Goal: Task Accomplishment & Management: Use online tool/utility

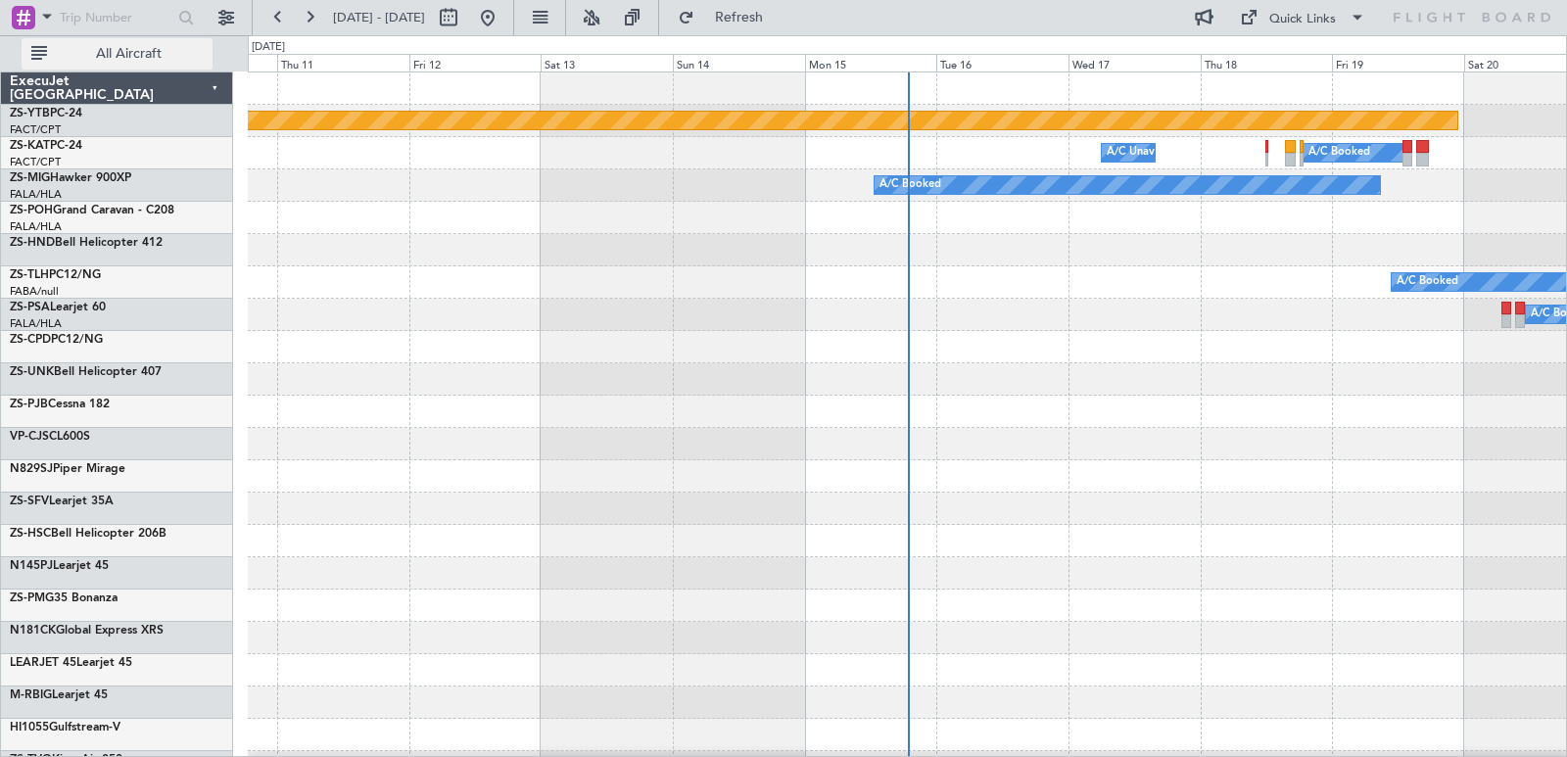
click at [163, 39] on button "All Aircraft" at bounding box center [117, 53] width 191 height 31
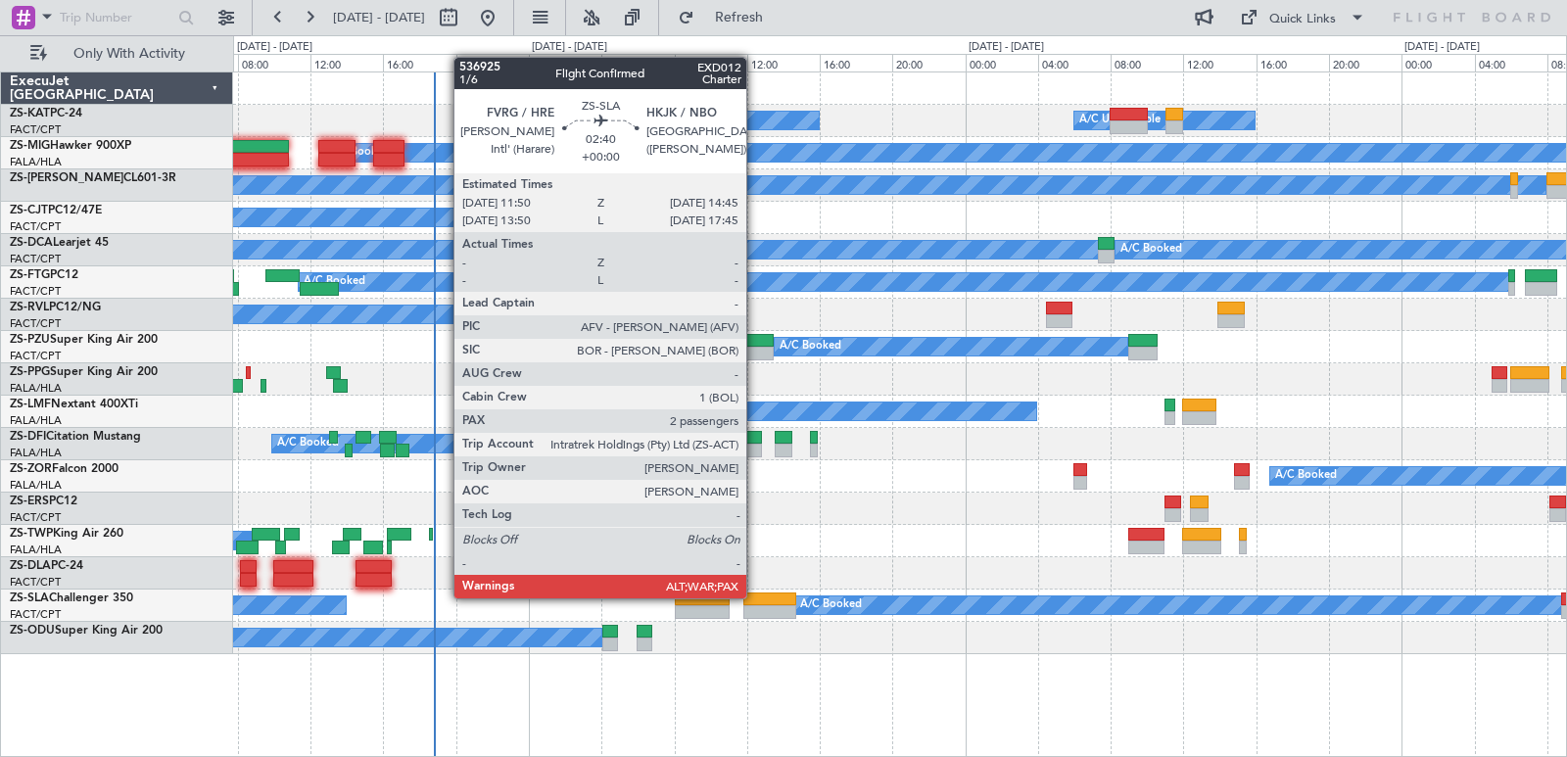
click at [755, 599] on div at bounding box center [771, 600] width 54 height 14
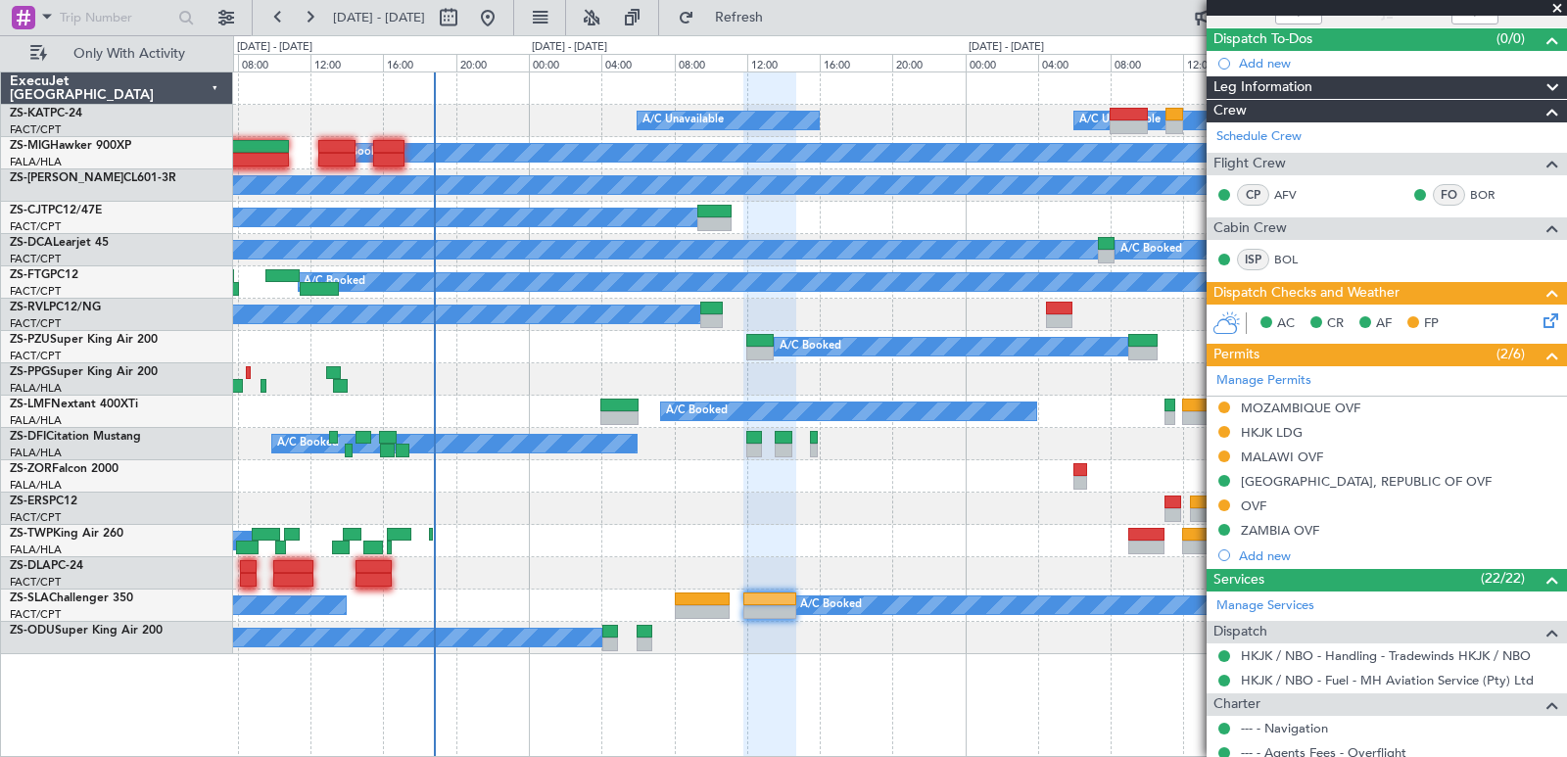
scroll to position [21, 0]
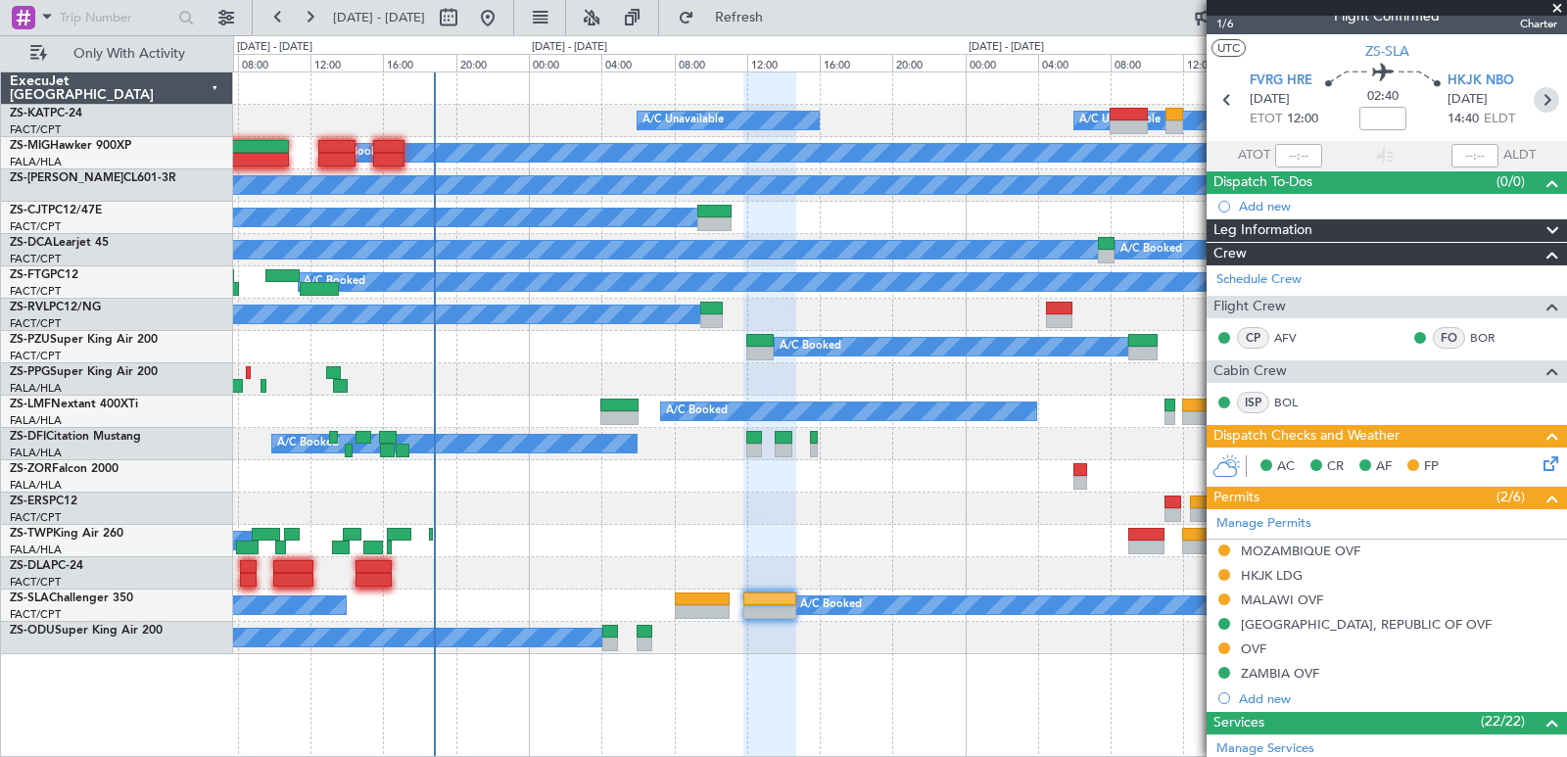
click at [1541, 92] on icon at bounding box center [1546, 99] width 25 height 25
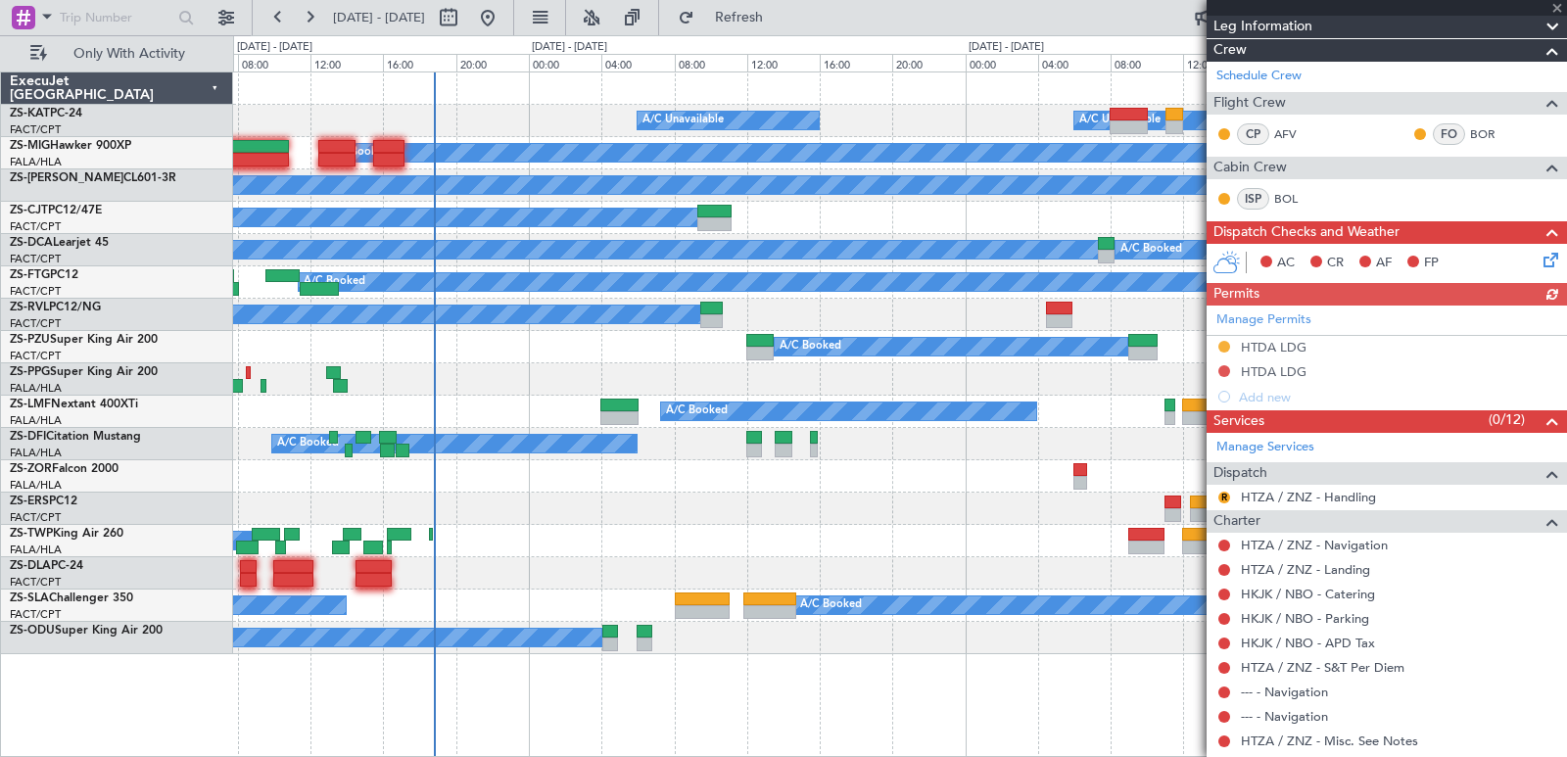
scroll to position [0, 0]
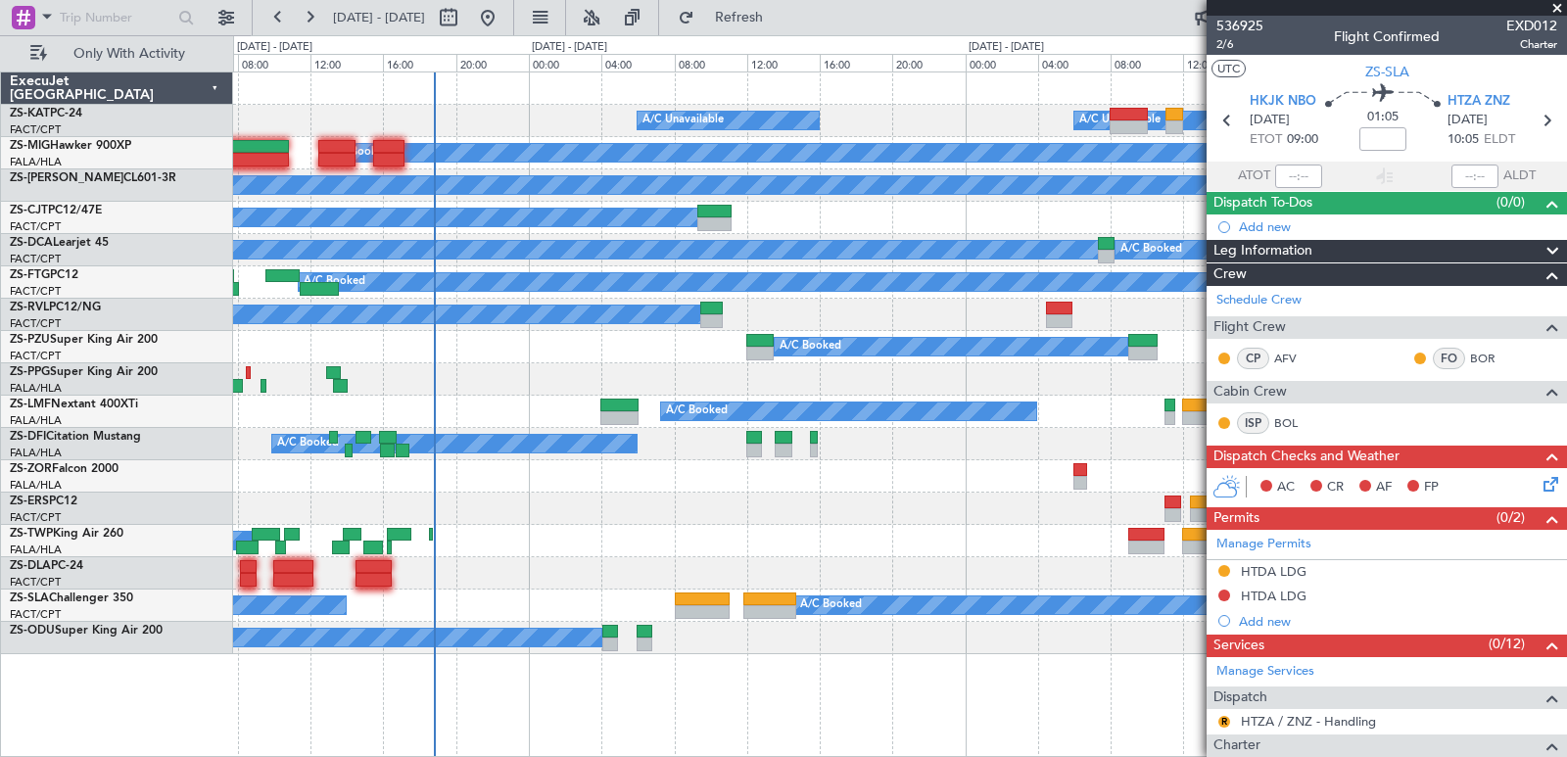
click at [1560, 12] on span at bounding box center [1558, 9] width 20 height 18
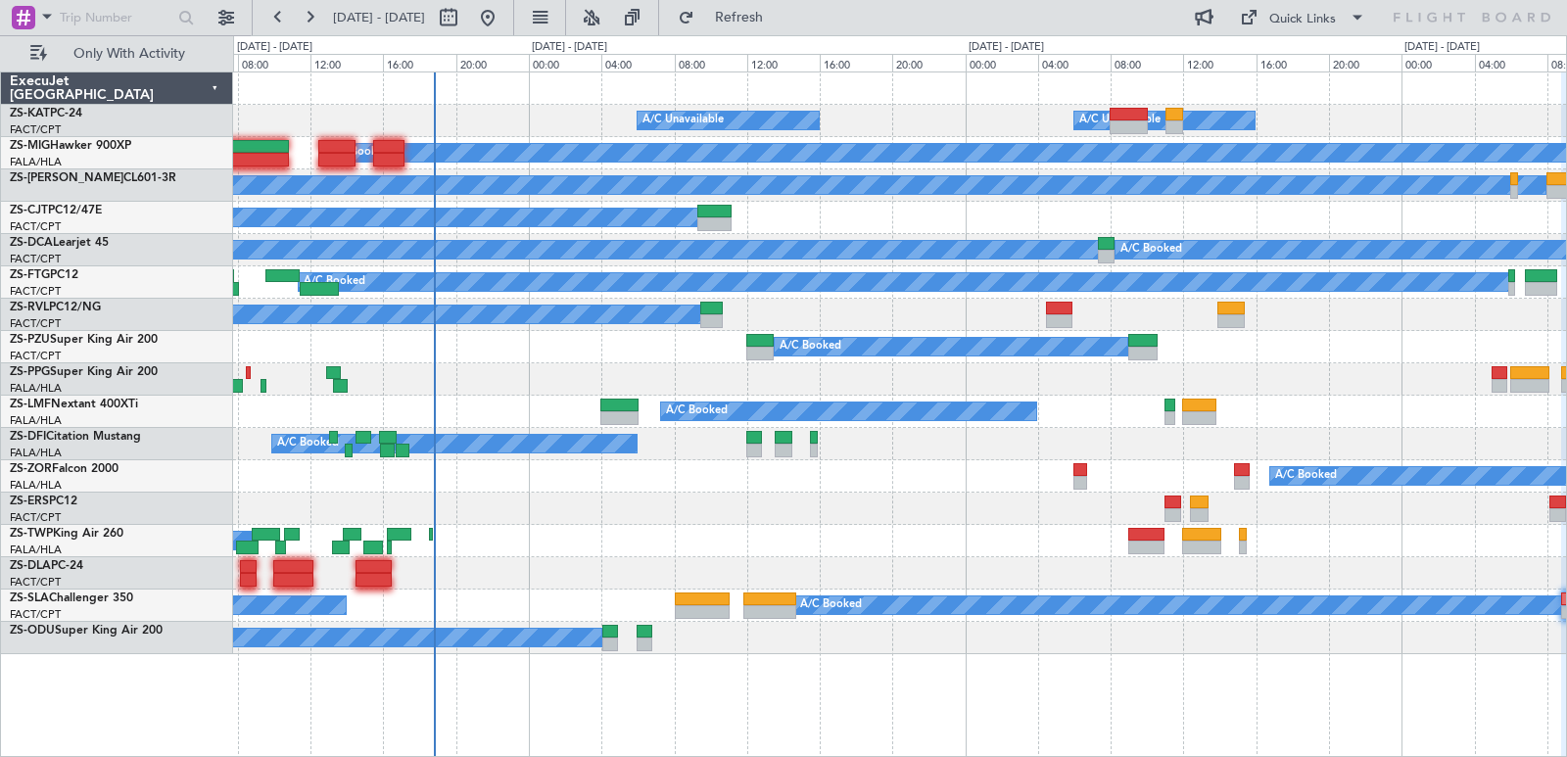
type input "0"
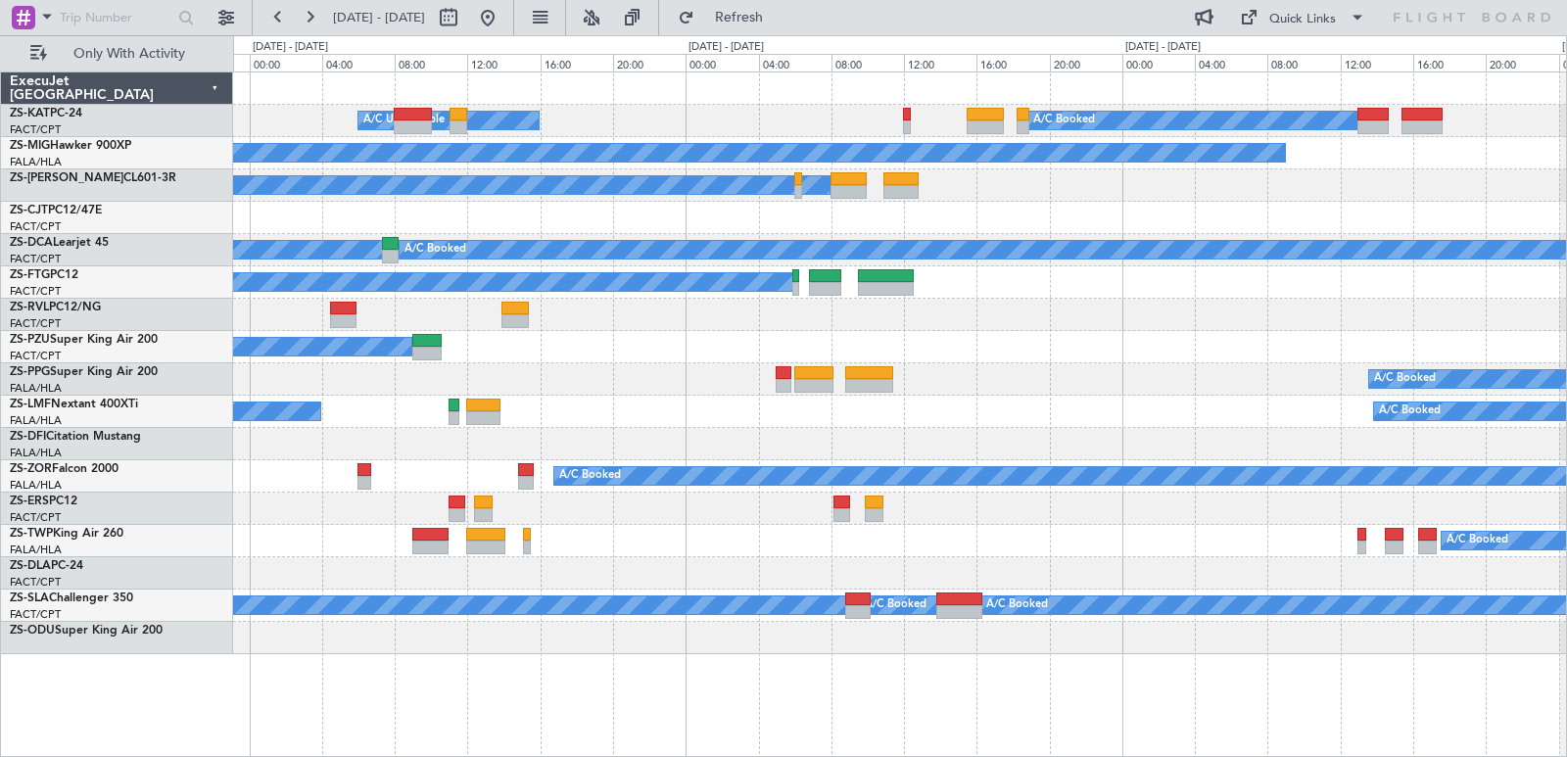
click at [514, 720] on div "A/C Unavailable A/C Booked A/C Unavailable A/C Booked A/C Booked A/C Booked A/C…" at bounding box center [900, 415] width 1334 height 686
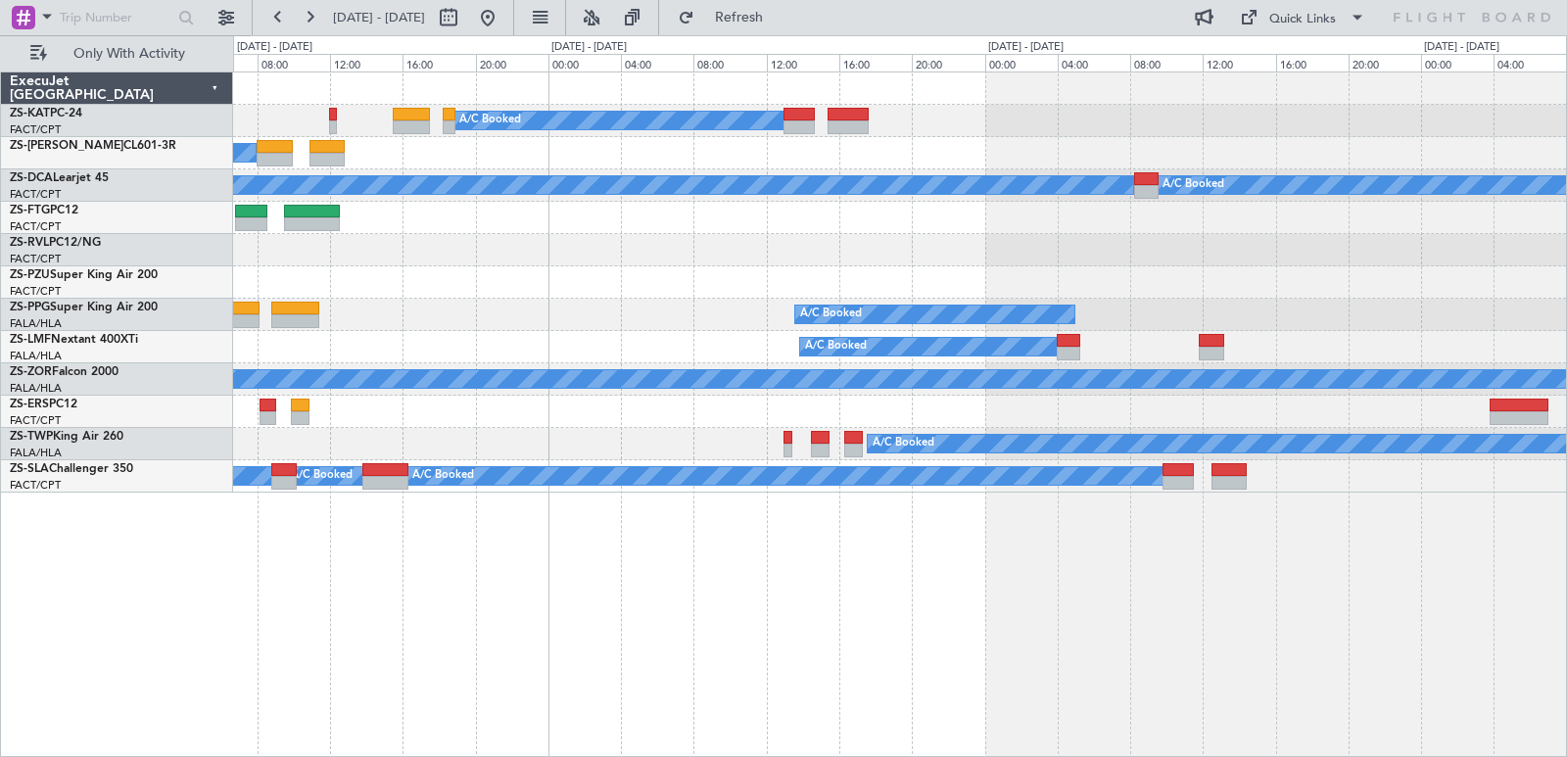
click at [735, 645] on div "A/C Booked A/C Unavailable A/C Booked A/C Booked A/C Booked A/C Booked A/C Book…" at bounding box center [900, 415] width 1334 height 686
